Goal: Transaction & Acquisition: Download file/media

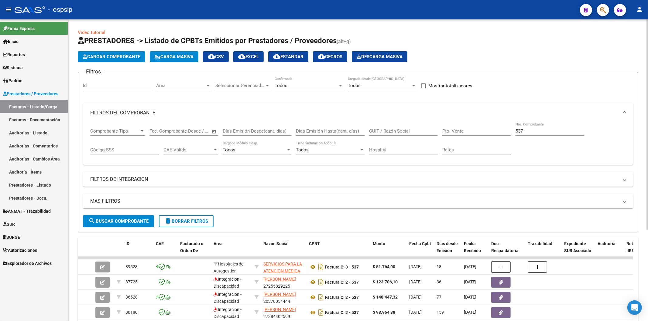
click at [530, 131] on input "537" at bounding box center [549, 130] width 69 height 5
type input "5"
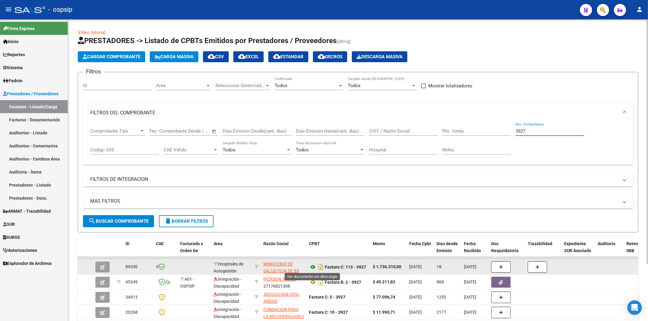
click at [311, 267] on icon at bounding box center [313, 267] width 8 height 7
click at [321, 268] on icon "Descargar documento" at bounding box center [321, 267] width 8 height 10
click at [535, 131] on input "3927" at bounding box center [549, 130] width 69 height 5
type input "3"
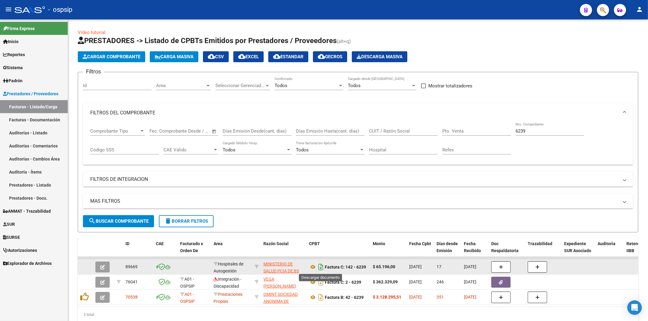
click at [320, 267] on icon "Descargar documento" at bounding box center [321, 267] width 8 height 10
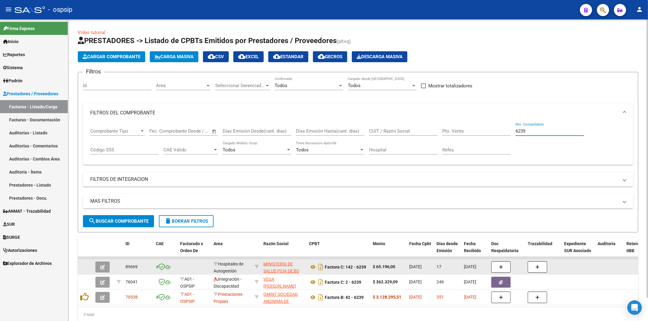
click at [543, 131] on input "6239" at bounding box center [549, 130] width 69 height 5
type input "6"
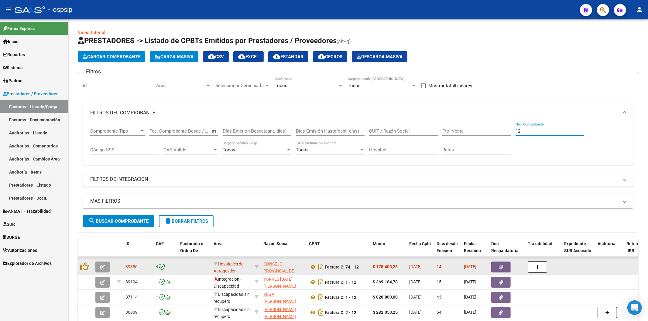
scroll to position [67, 0]
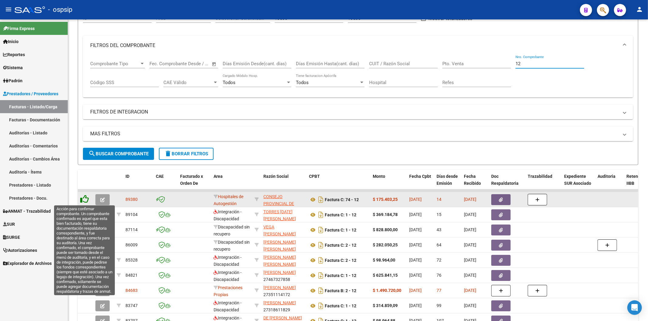
type input "12"
click at [86, 198] on icon at bounding box center [84, 199] width 9 height 9
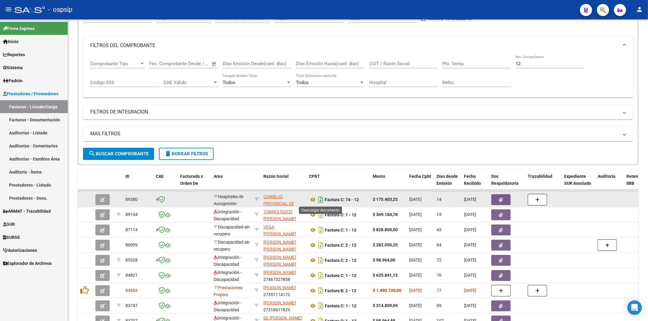
click at [322, 200] on icon "Descargar documento" at bounding box center [321, 200] width 8 height 10
